Goal: Navigation & Orientation: Go to known website

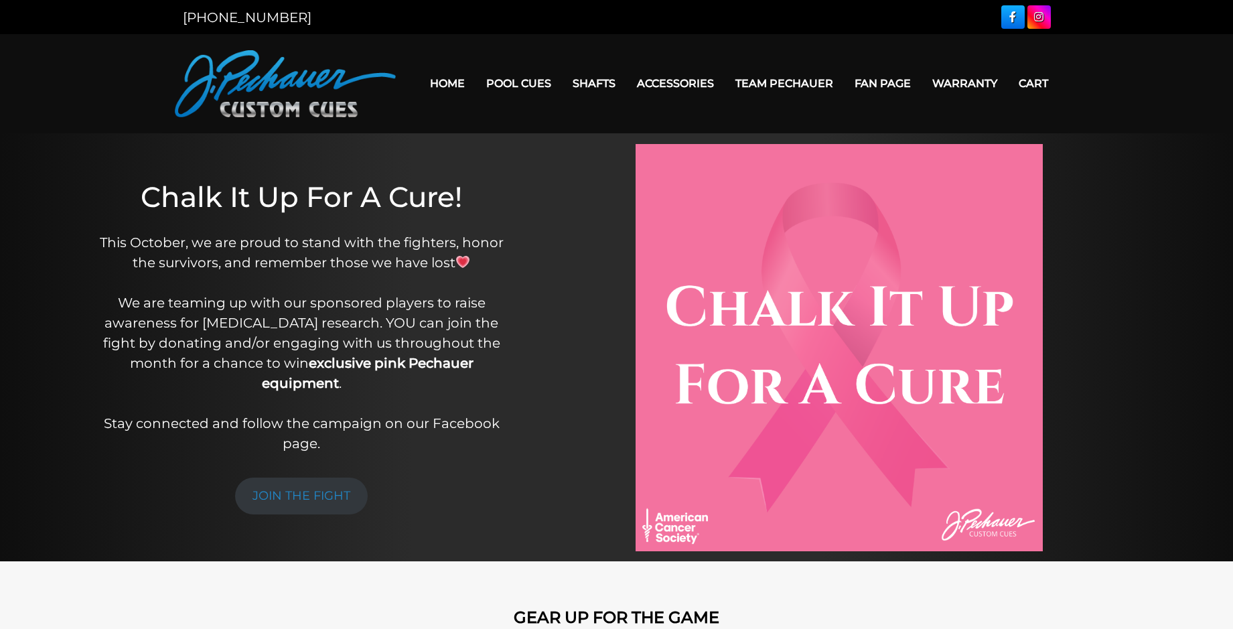
click at [461, 90] on link "Home" at bounding box center [447, 83] width 56 height 34
